Goal: Use online tool/utility: Utilize a website feature to perform a specific function

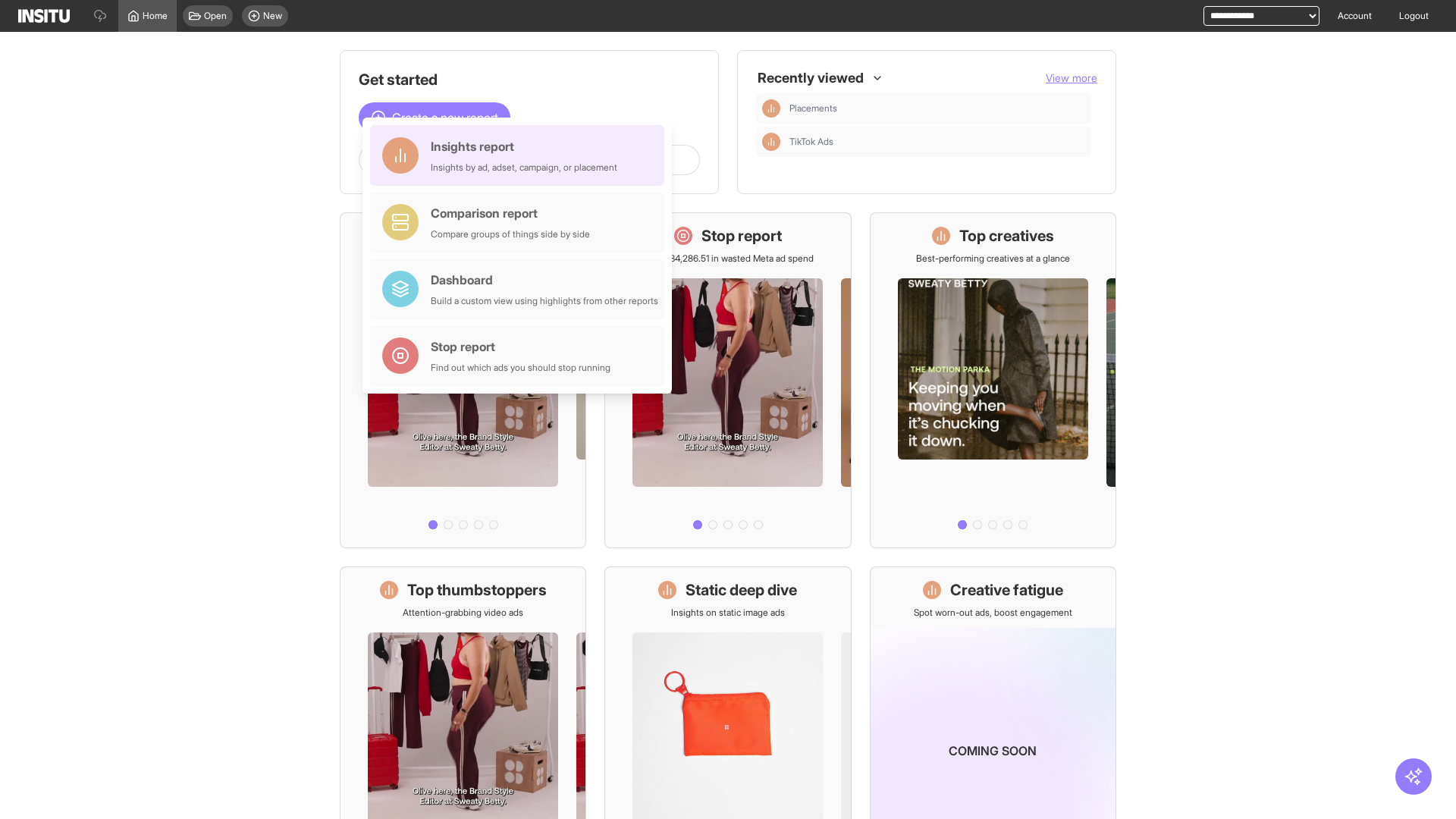
click at [521, 156] on div "Insights report Insights by ad, adset, campaign, or placement" at bounding box center [524, 156] width 187 height 36
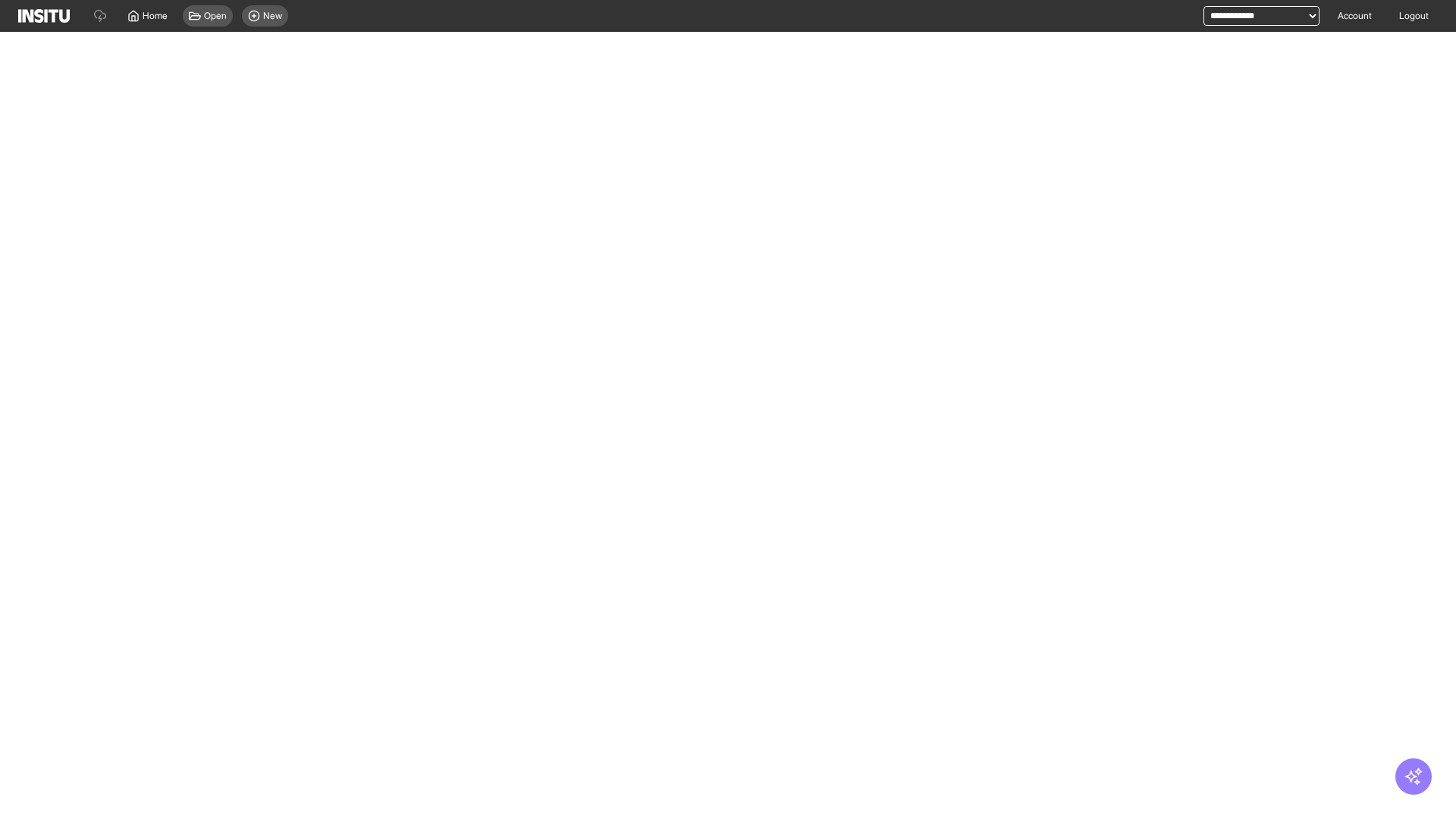
select select "**"
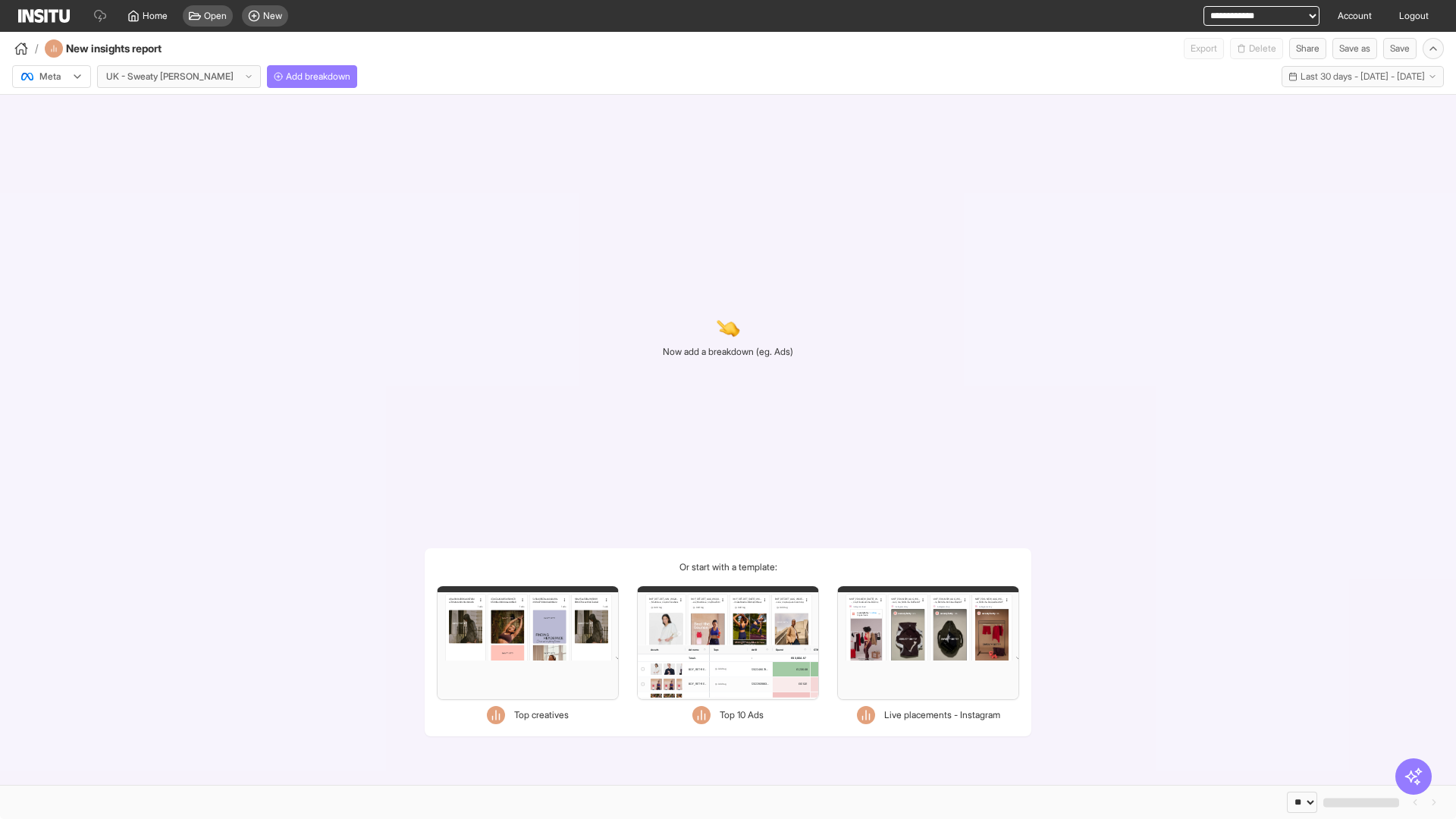
click at [52, 77] on div at bounding box center [40, 77] width 42 height 15
click at [51, 109] on span "Meta" at bounding box center [51, 109] width 21 height 14
click at [286, 77] on span "Add breakdown" at bounding box center [318, 77] width 65 height 12
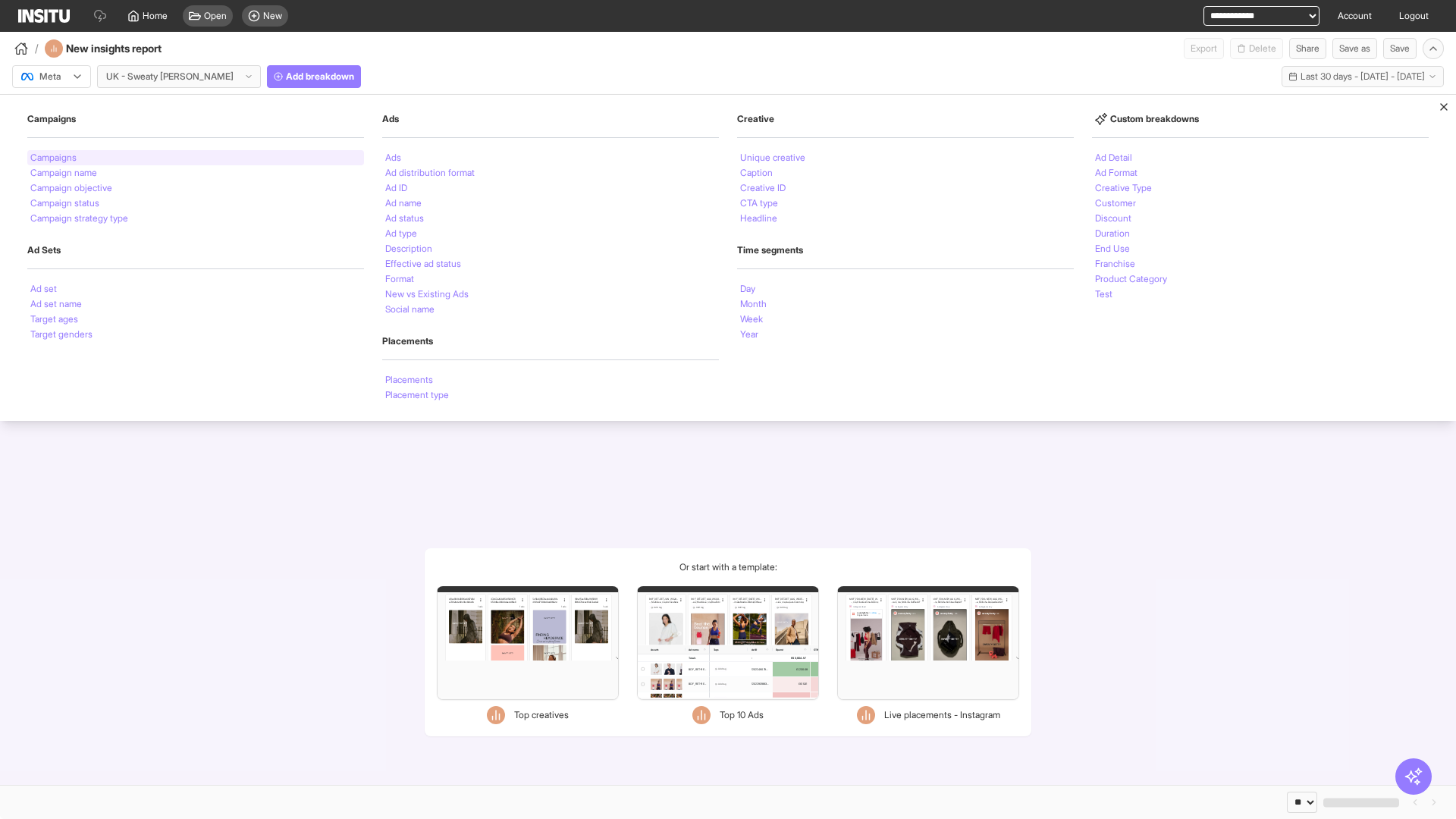
click at [54, 157] on li "Campaigns" at bounding box center [53, 157] width 46 height 9
